Goal: Information Seeking & Learning: Learn about a topic

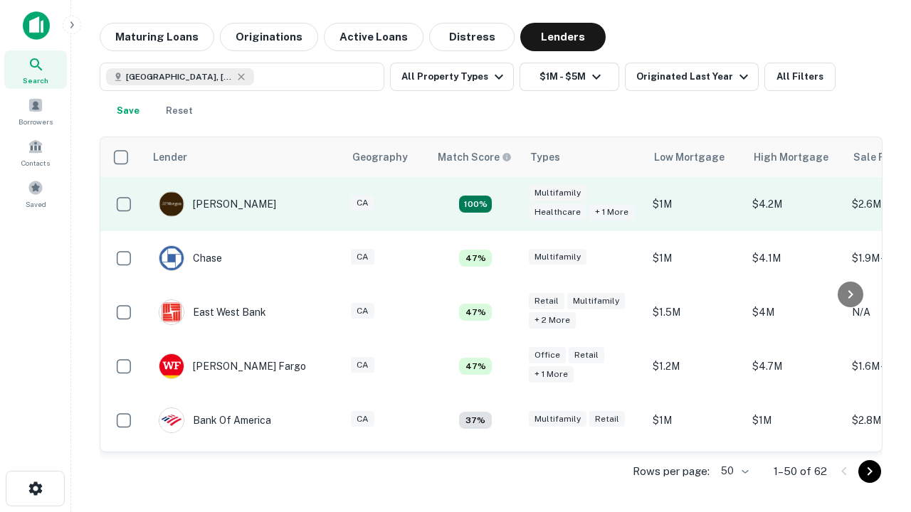
click at [505, 204] on td "100%" at bounding box center [475, 204] width 93 height 54
